Goal: Transaction & Acquisition: Purchase product/service

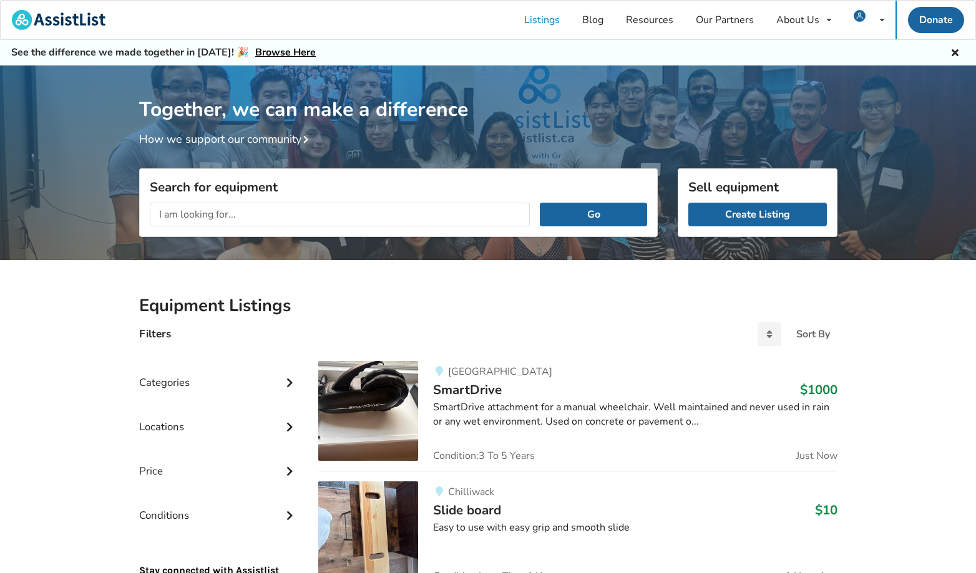
click at [390, 210] on input "text" at bounding box center [340, 215] width 381 height 24
click at [540, 203] on button "Go" at bounding box center [593, 215] width 107 height 24
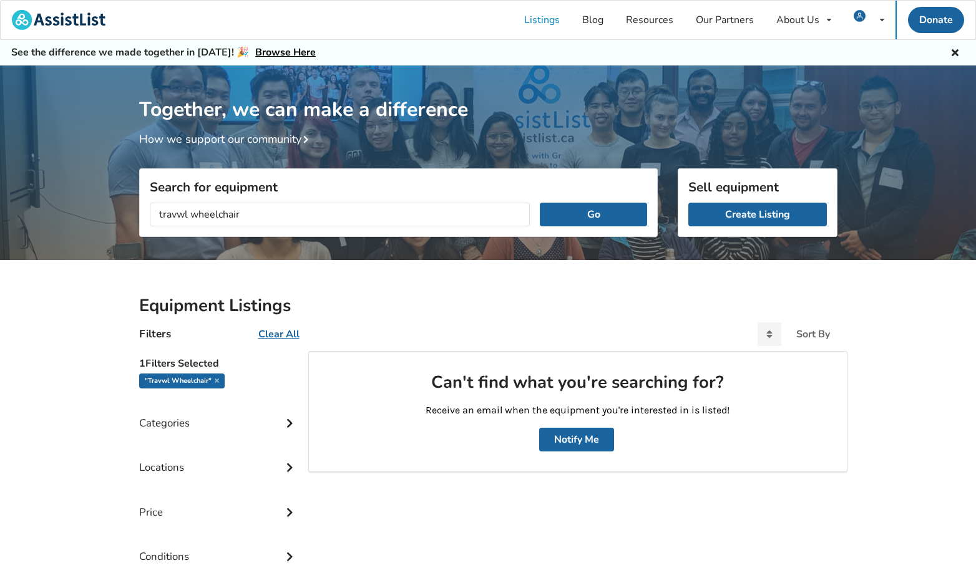
click at [181, 220] on input "travwl wheelchair" at bounding box center [340, 215] width 381 height 24
type input "travel wheelchair"
click at [540, 203] on button "Go" at bounding box center [593, 215] width 107 height 24
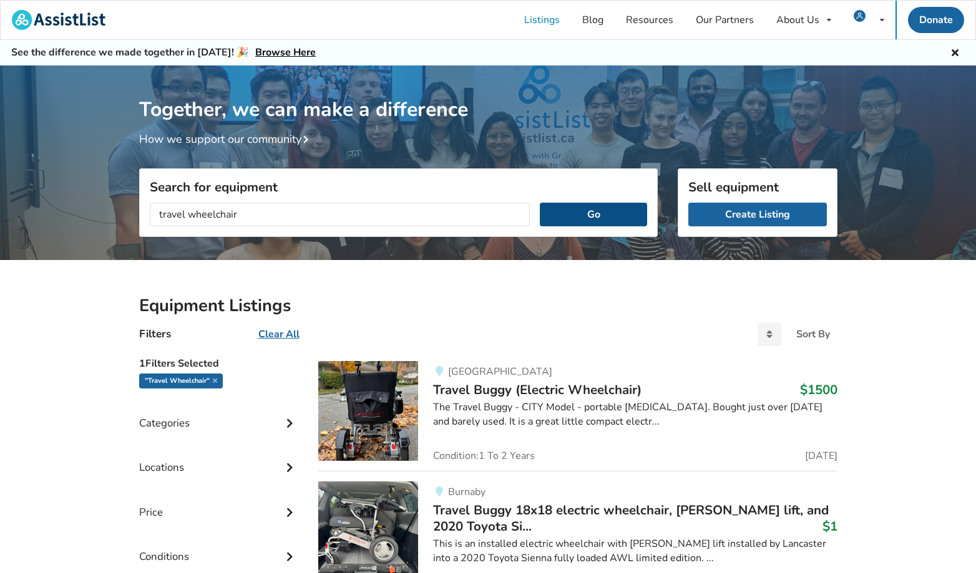
click at [567, 211] on button "Go" at bounding box center [593, 215] width 107 height 24
click at [805, 338] on div "Sort By" at bounding box center [813, 334] width 34 height 10
click at [678, 313] on h2 "Equipment Listings" at bounding box center [488, 306] width 698 height 22
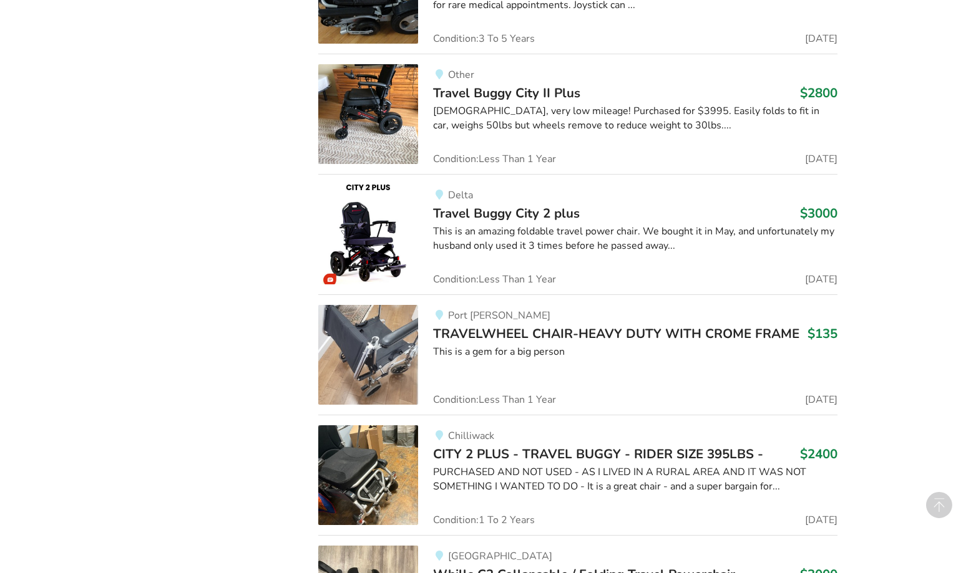
scroll to position [1070, 0]
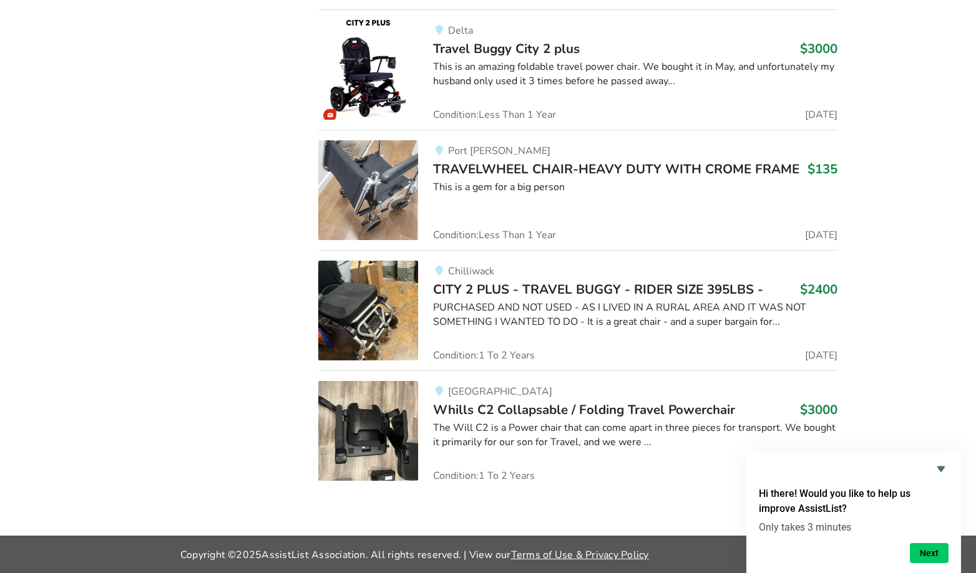
click at [583, 290] on span "CITY 2 PLUS - TRAVEL BUGGY - RIDER SIZE 395LBS -" at bounding box center [598, 289] width 330 height 17
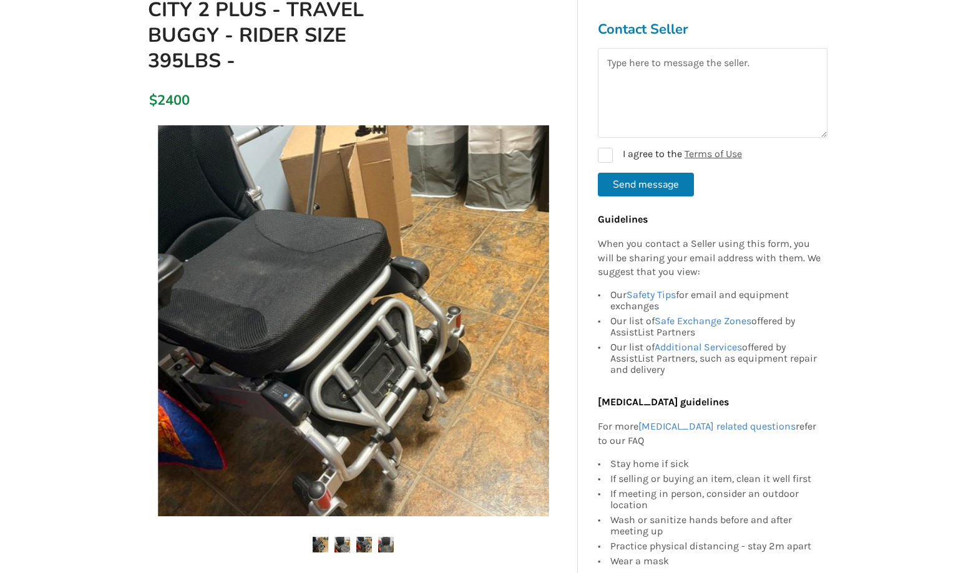
scroll to position [168, 0]
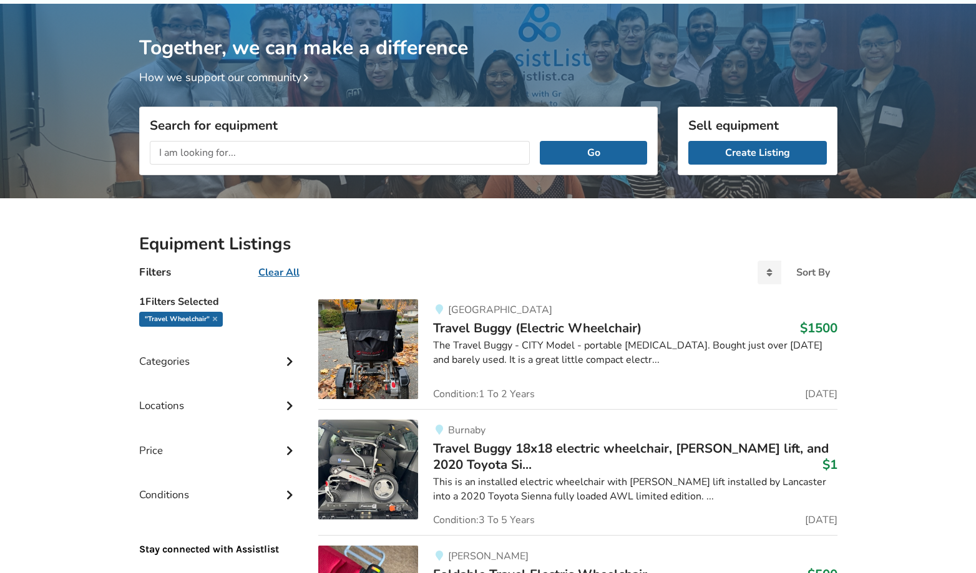
scroll to position [61, 0]
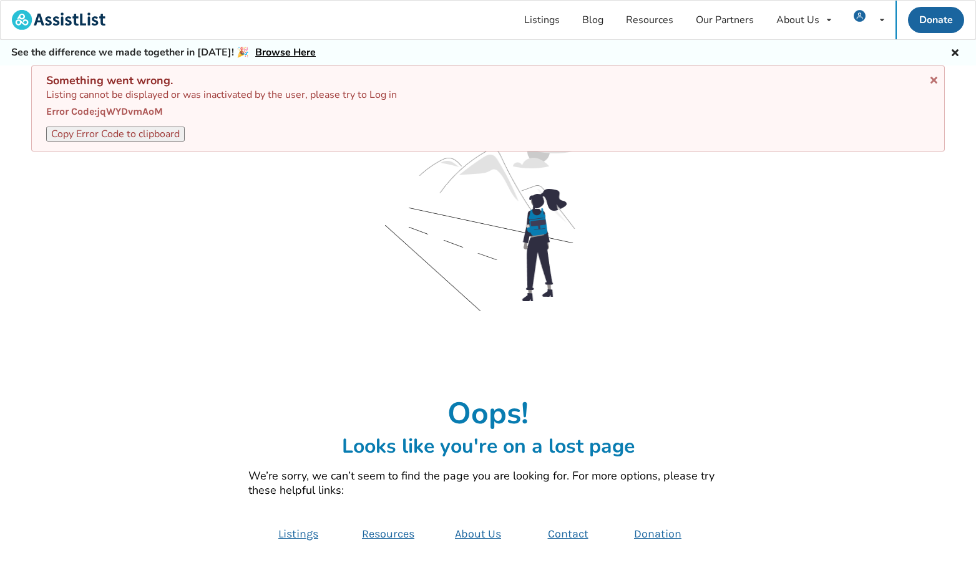
click at [276, 331] on div at bounding box center [487, 235] width 479 height 200
